Goal: Check status: Check status

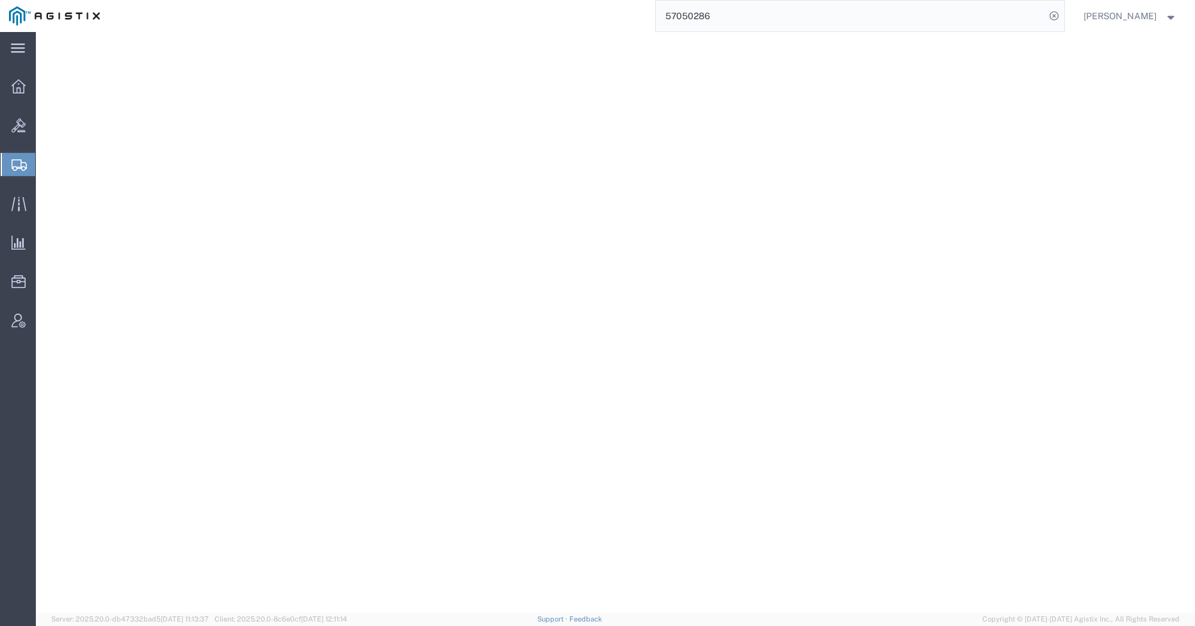
select select "PSNS"
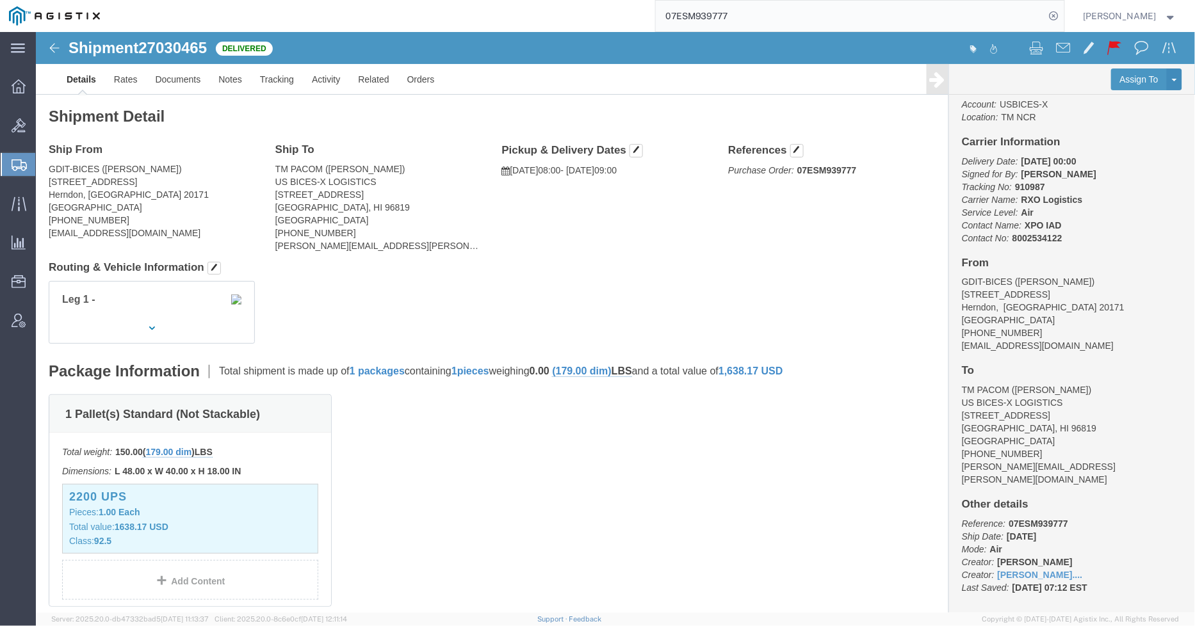
click at [771, 18] on input "07ESM939777" at bounding box center [850, 16] width 389 height 31
click at [612, 4] on div "07ESM939777" at bounding box center [586, 16] width 955 height 32
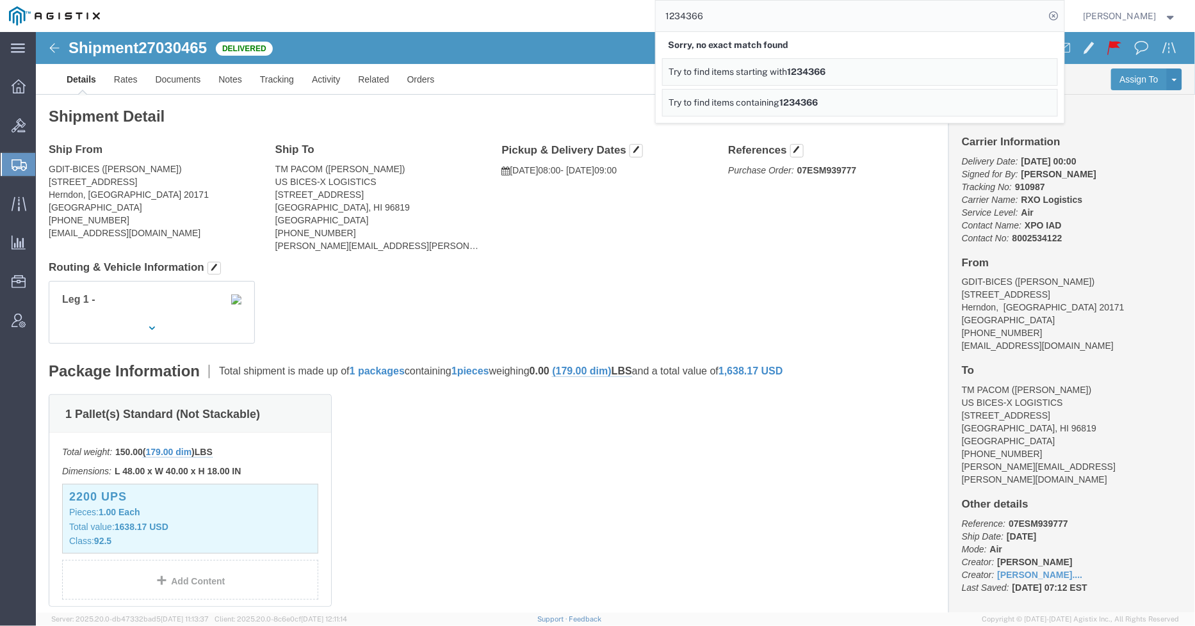
drag, startPoint x: 667, startPoint y: 16, endPoint x: 642, endPoint y: 16, distance: 25.0
click at [642, 16] on div "1234366 Sorry, no exact match found Try to find items starting with 1234366 Try…" at bounding box center [586, 16] width 955 height 32
drag, startPoint x: 458, startPoint y: 195, endPoint x: 505, endPoint y: 222, distance: 54.3
click div "Ship From GDIT-BICES ([PERSON_NAME]) [STREET_ADDRESS] [PHONE_NUMBER] [EMAIL_ADD…"
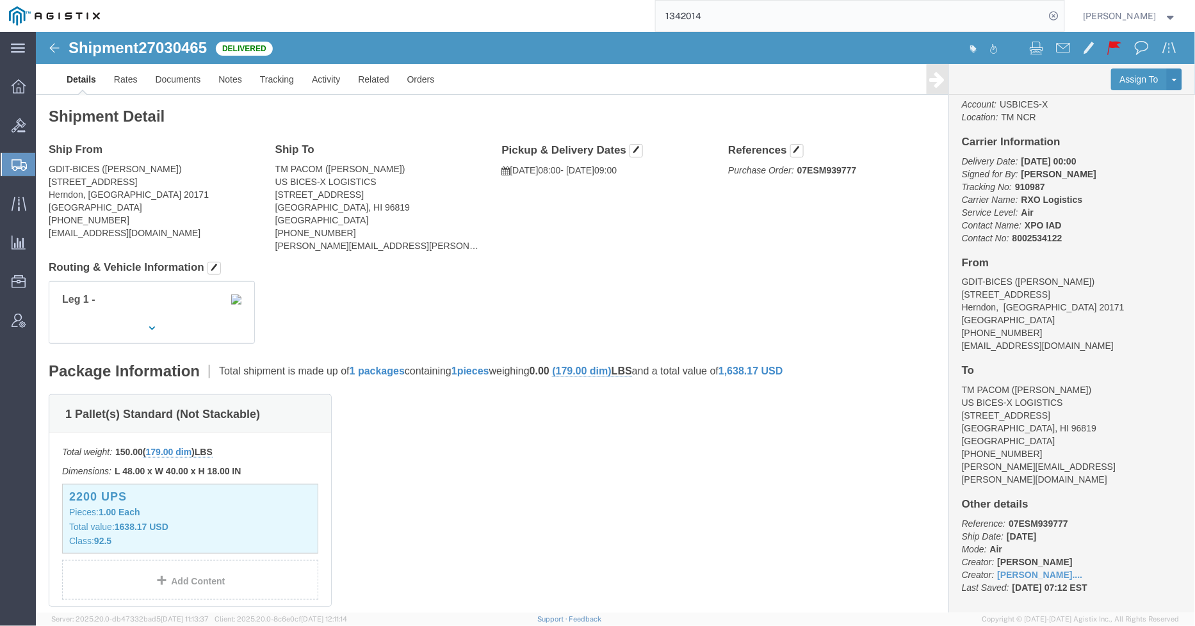
click at [664, 9] on input "1342014" at bounding box center [850, 16] width 389 height 31
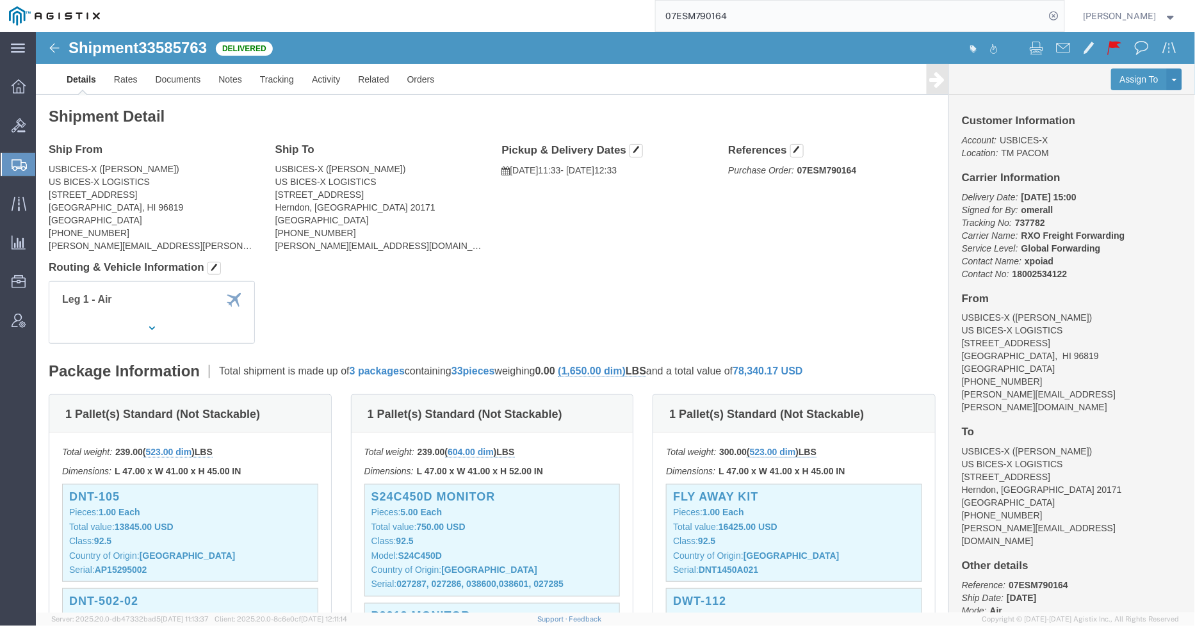
drag, startPoint x: 752, startPoint y: 10, endPoint x: 615, endPoint y: 15, distance: 137.1
click at [615, 15] on div "07ESM790164" at bounding box center [586, 16] width 955 height 32
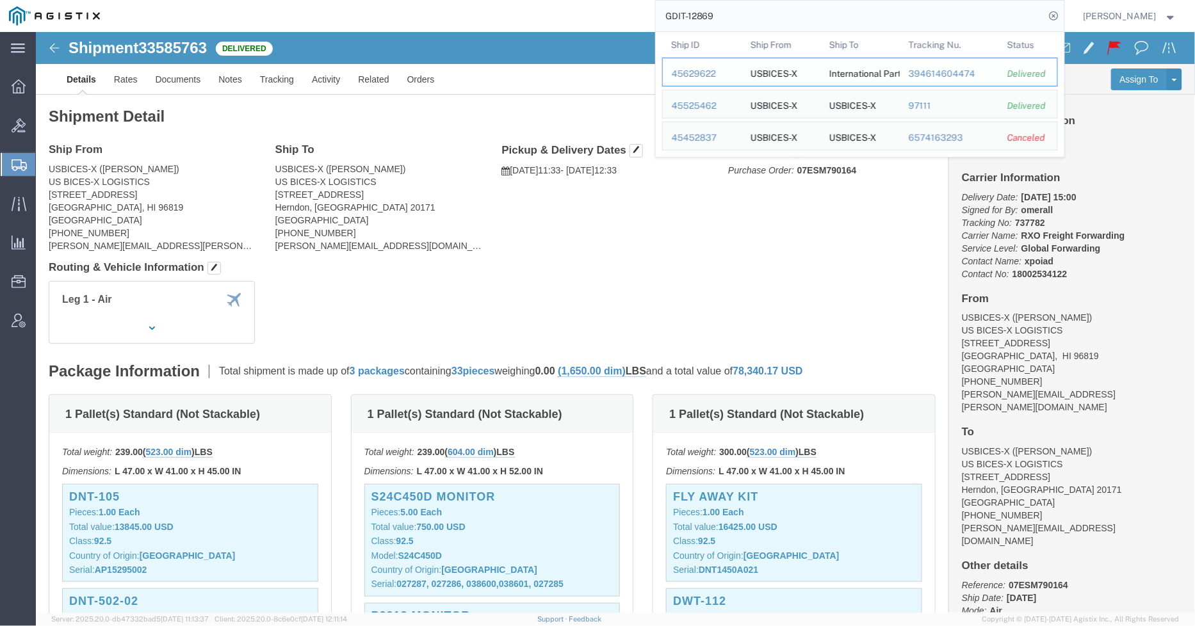
click at [702, 77] on div "45629622" at bounding box center [702, 73] width 61 height 13
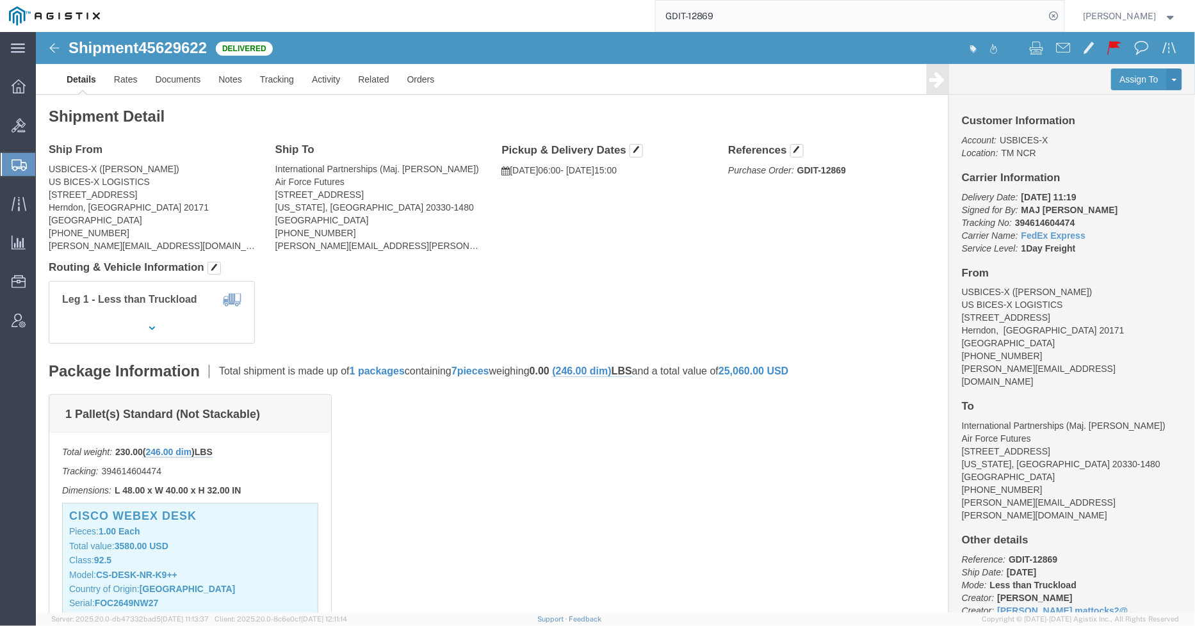
click at [744, 20] on input "GDIT-12869" at bounding box center [850, 16] width 389 height 31
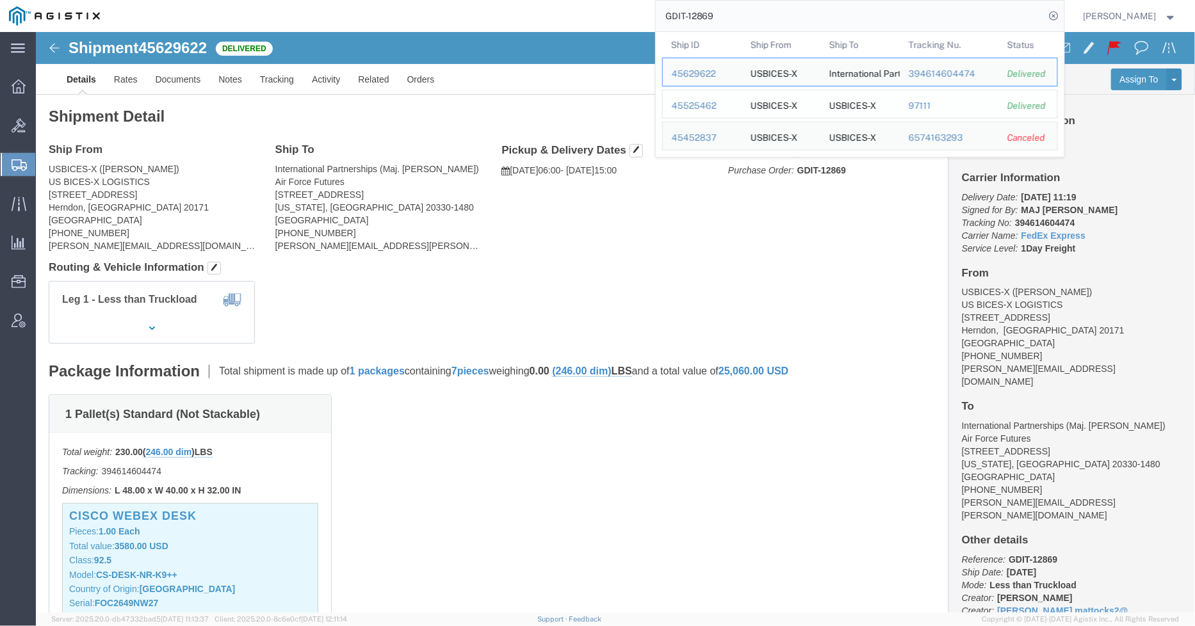
click at [700, 101] on div "45525462" at bounding box center [702, 105] width 61 height 13
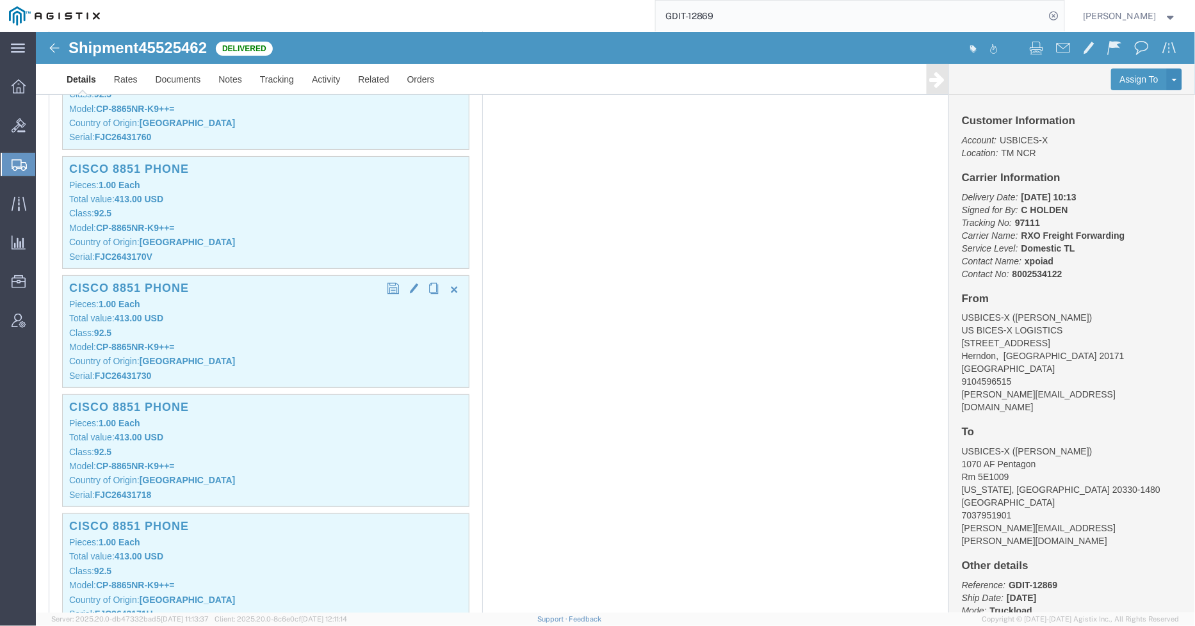
scroll to position [1849, 0]
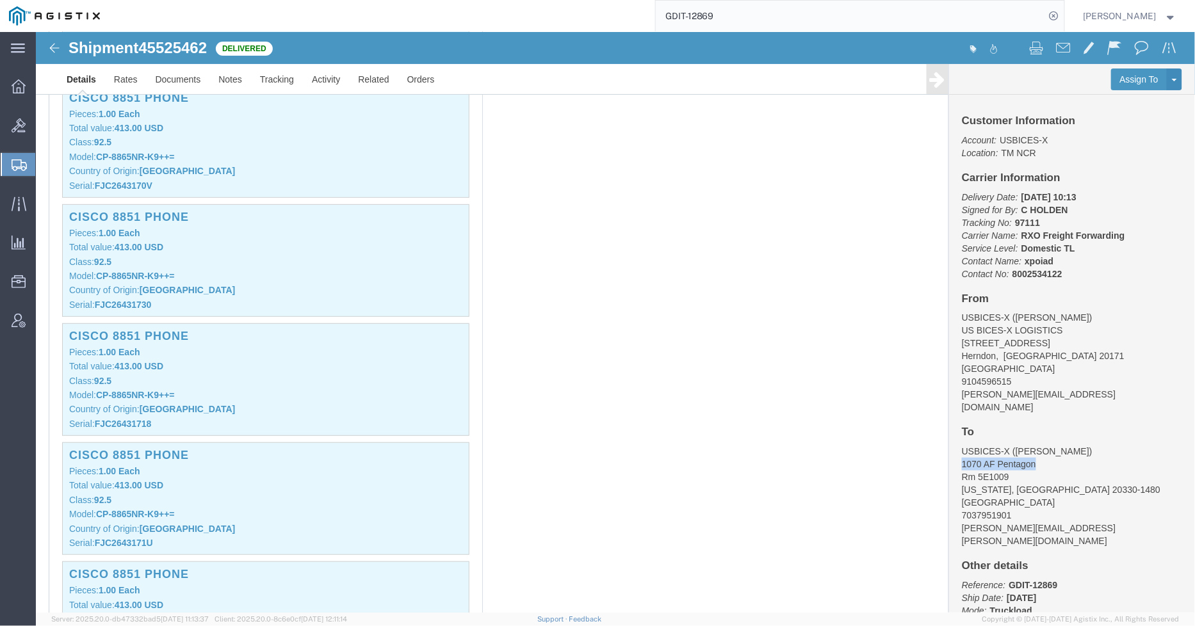
drag, startPoint x: 920, startPoint y: 419, endPoint x: 998, endPoint y: 417, distance: 78.2
click address "USBICES-X ([PERSON_NAME]) [STREET_ADDRESS][US_STATE] 7037951901 [PERSON_NAME][E…"
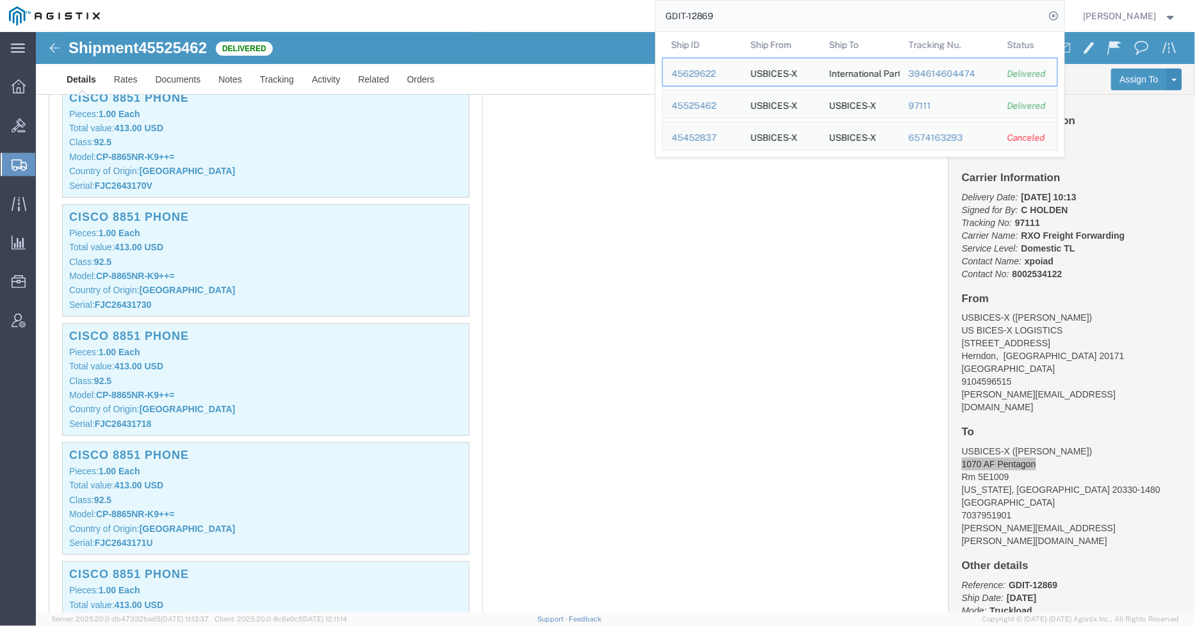
drag, startPoint x: 767, startPoint y: 20, endPoint x: 647, endPoint y: 17, distance: 120.4
click at [647, 17] on div "GDIT-12869 Ship ID Ship From Ship To Tracking Nu. Status Ship ID 45629622 Ship …" at bounding box center [586, 16] width 955 height 32
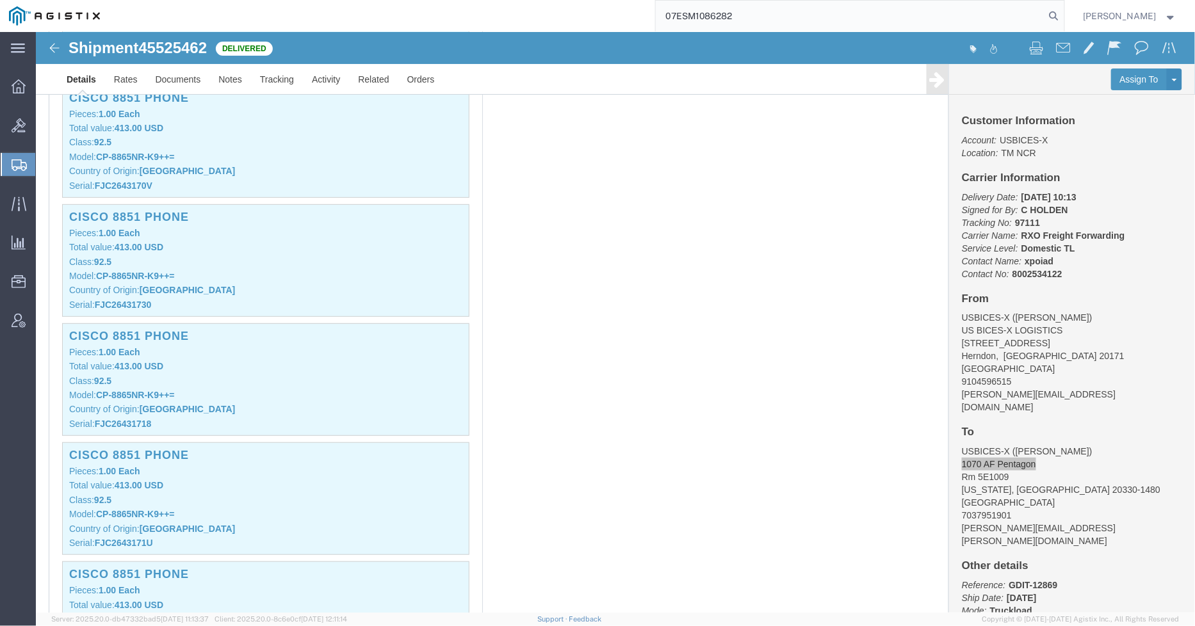
type input "07ESM1086282"
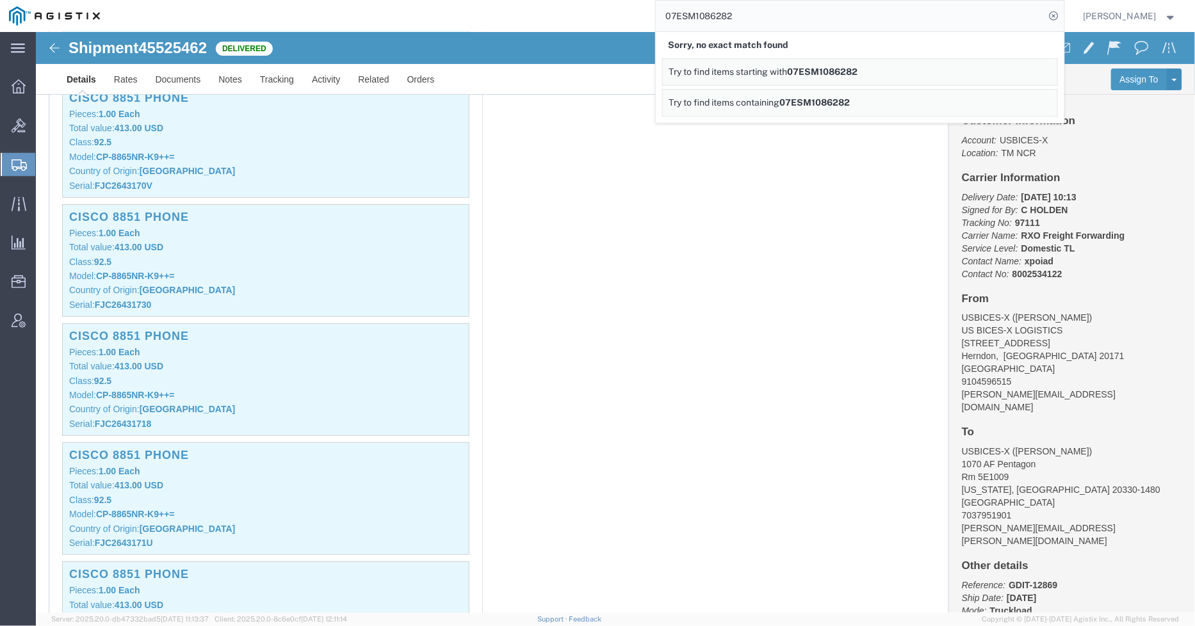
click div "1 Pallet(s) Standard (Not Stackable) Total weight: 192.00 LBS ( dim ) Carton co…"
